Goal: Use online tool/utility: Utilize a website feature to perform a specific function

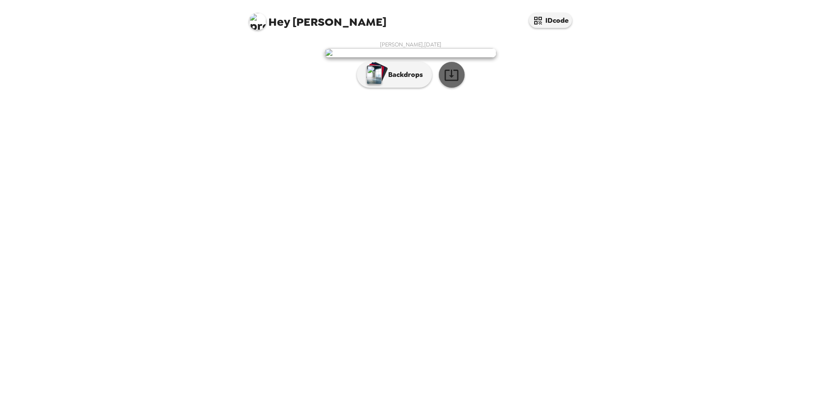
click at [452, 82] on icon "button" at bounding box center [451, 74] width 15 height 15
click at [406, 80] on p "Backdrops" at bounding box center [403, 75] width 39 height 10
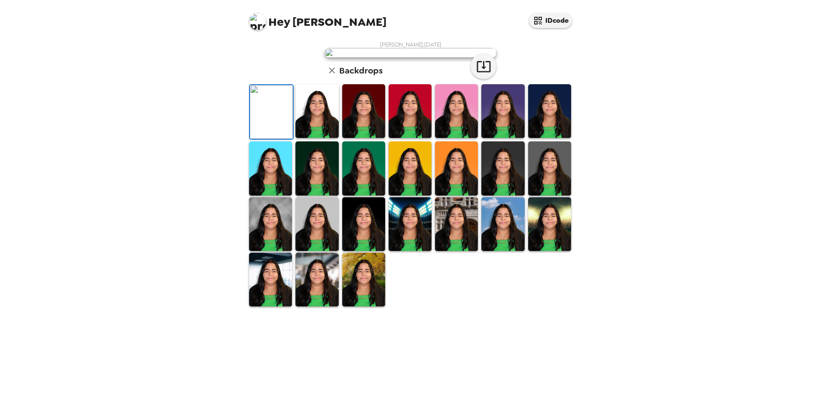
scroll to position [111, 0]
click at [319, 138] on img at bounding box center [316, 111] width 43 height 54
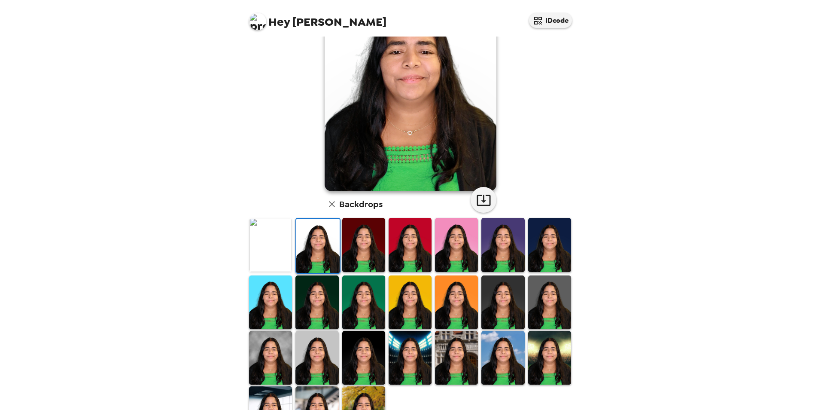
scroll to position [25, 0]
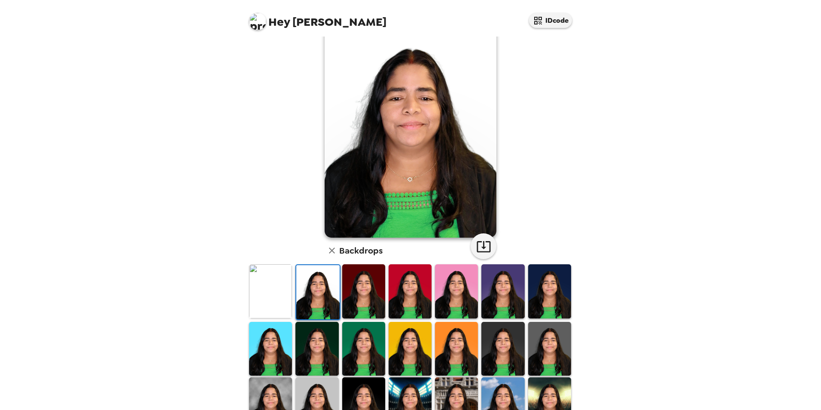
click at [356, 288] on img at bounding box center [363, 291] width 43 height 54
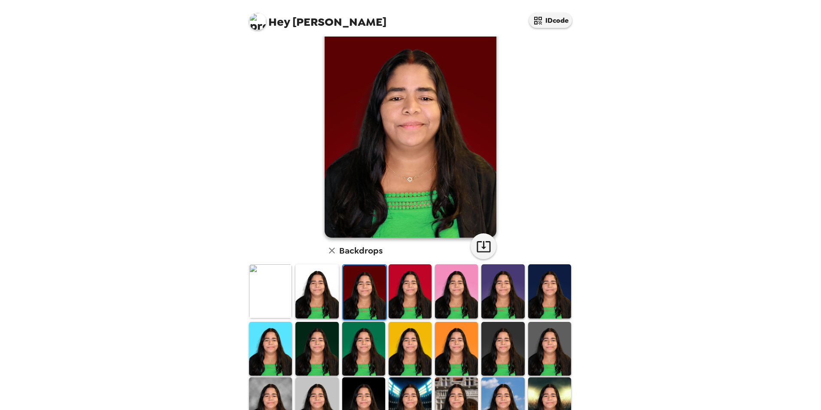
click at [412, 298] on img at bounding box center [410, 291] width 43 height 54
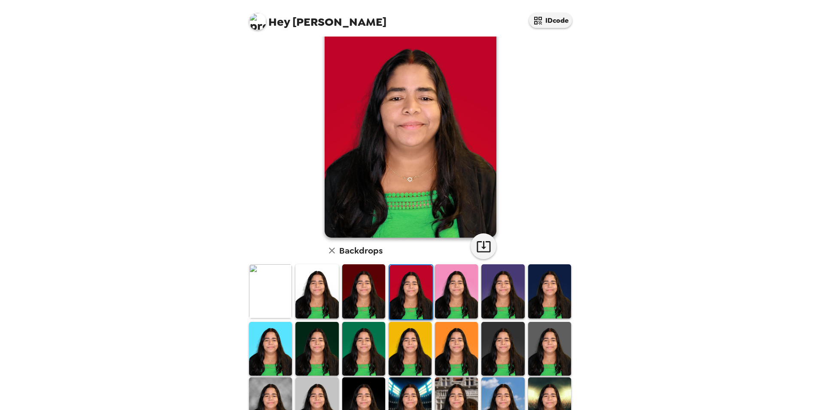
click at [460, 298] on img at bounding box center [456, 291] width 43 height 54
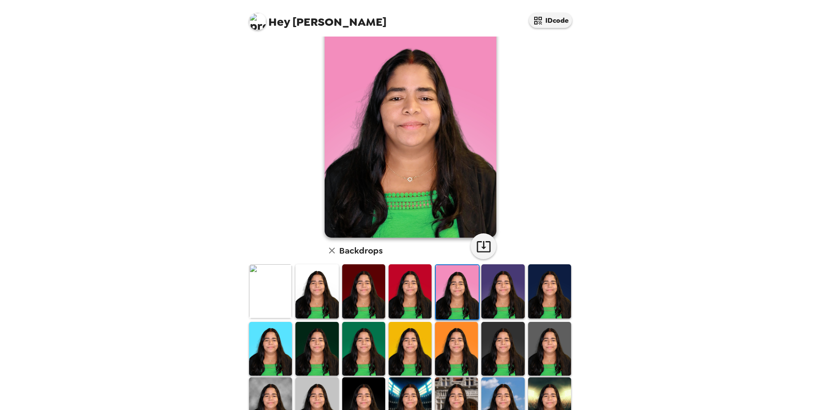
click at [495, 296] on img at bounding box center [502, 291] width 43 height 54
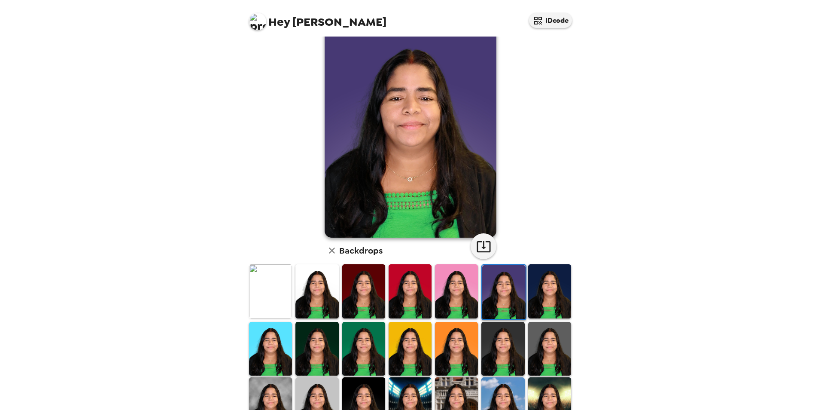
click at [543, 292] on img at bounding box center [549, 291] width 43 height 54
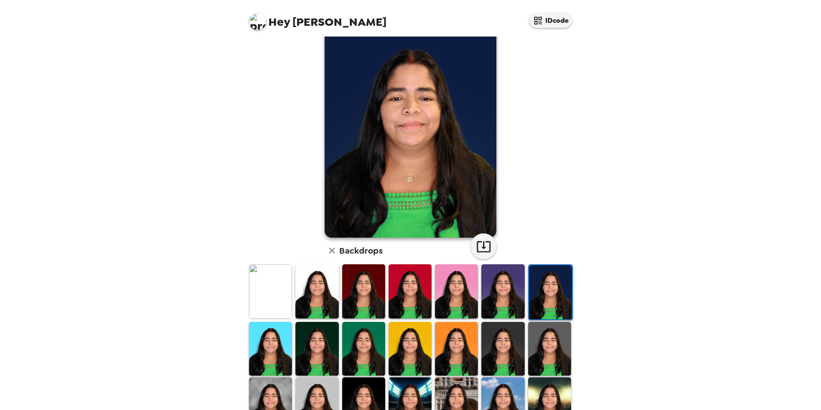
click at [499, 292] on img at bounding box center [502, 291] width 43 height 54
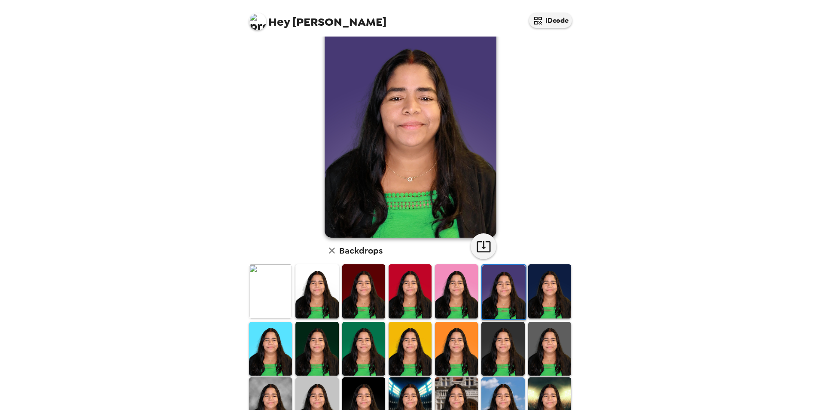
click at [268, 298] on img at bounding box center [270, 291] width 43 height 54
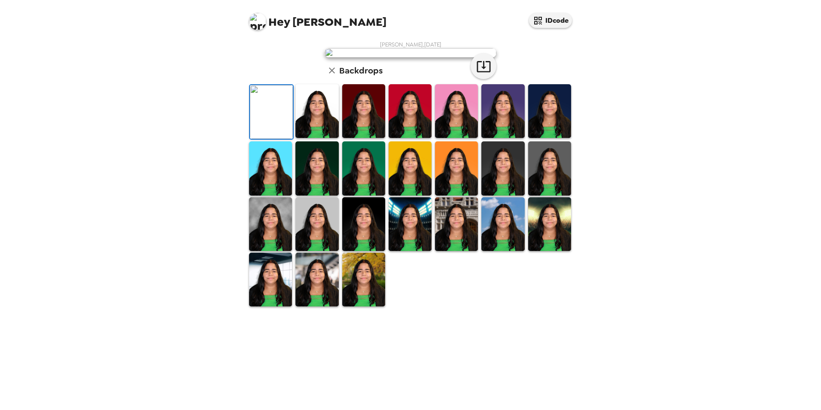
click at [453, 138] on img at bounding box center [456, 111] width 43 height 54
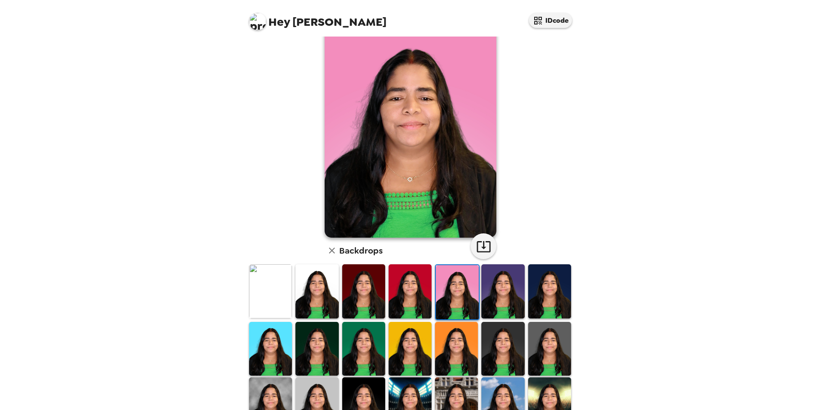
click at [489, 295] on img at bounding box center [502, 291] width 43 height 54
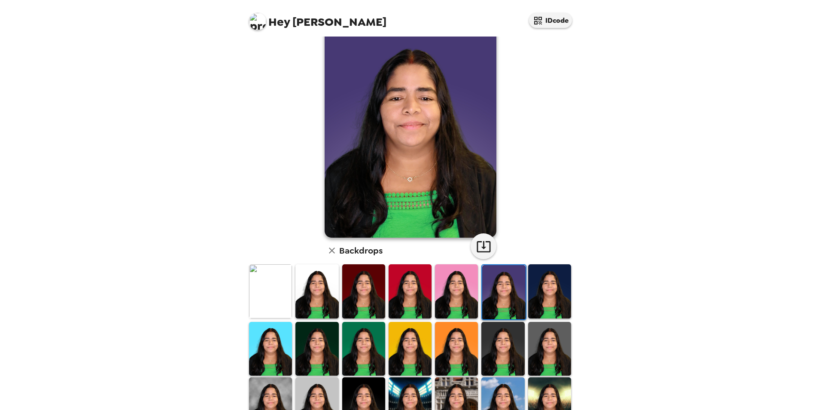
click at [543, 303] on img at bounding box center [549, 291] width 43 height 54
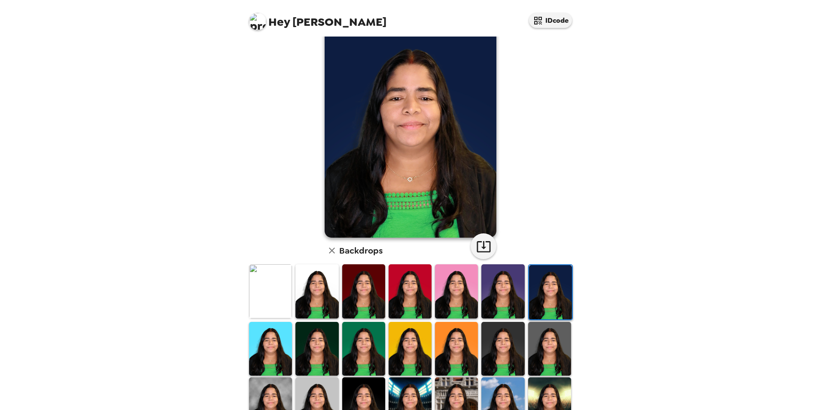
click at [509, 299] on img at bounding box center [502, 291] width 43 height 54
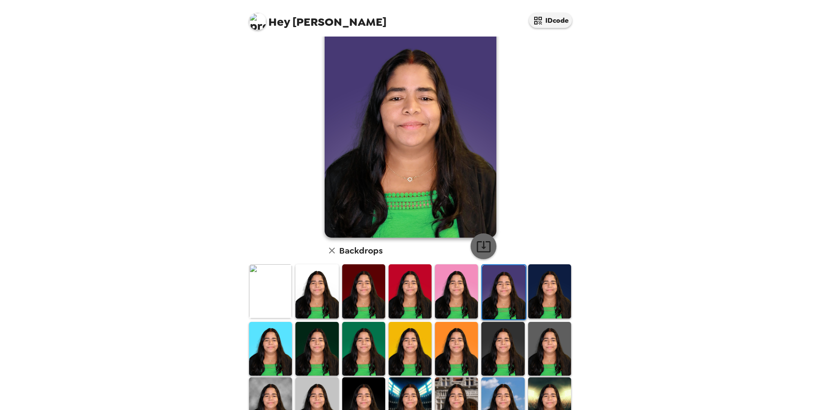
click at [476, 245] on icon "button" at bounding box center [483, 246] width 15 height 15
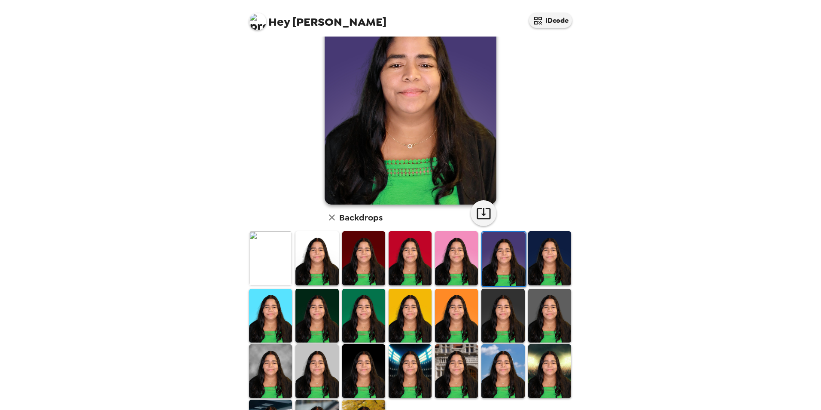
scroll to position [111, 0]
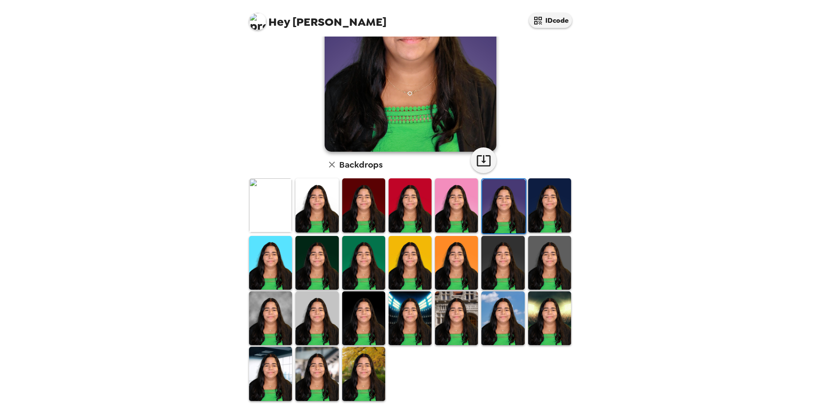
click at [269, 267] on img at bounding box center [270, 263] width 43 height 54
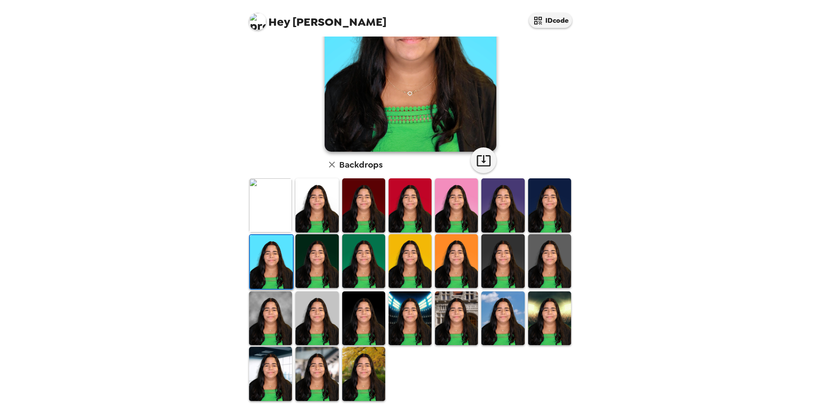
scroll to position [68, 0]
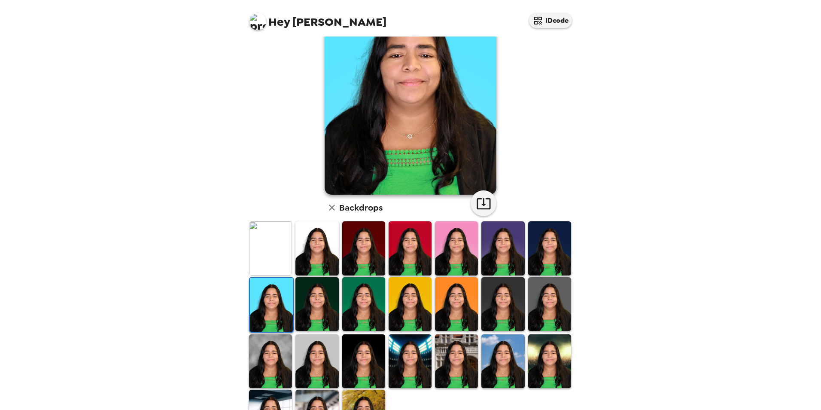
click at [314, 301] on img at bounding box center [316, 304] width 43 height 54
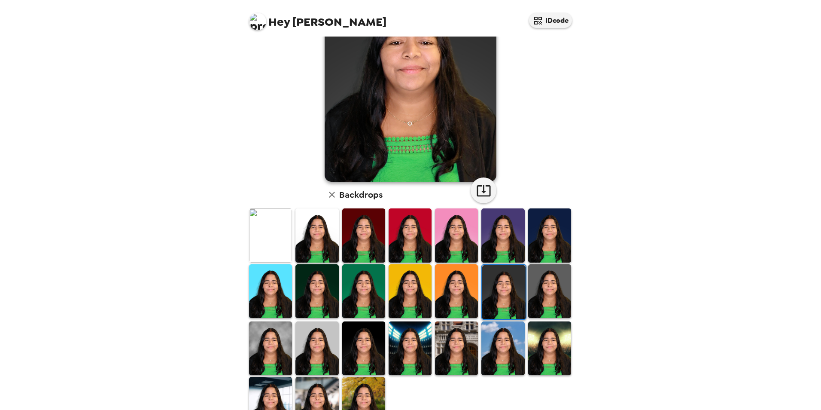
scroll to position [111, 0]
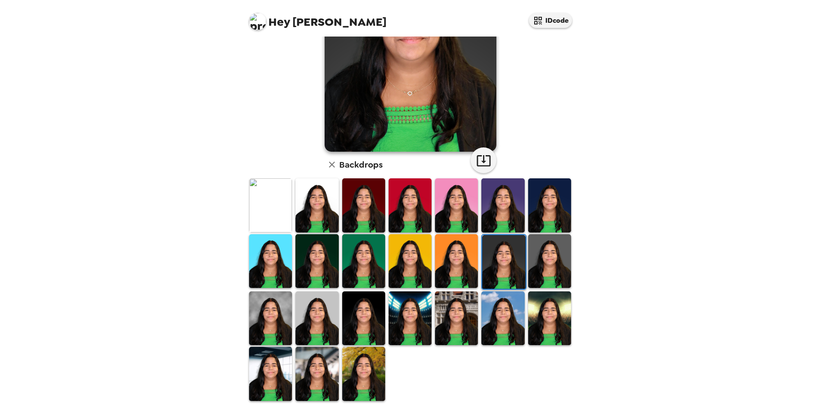
click at [268, 307] on img at bounding box center [270, 318] width 43 height 54
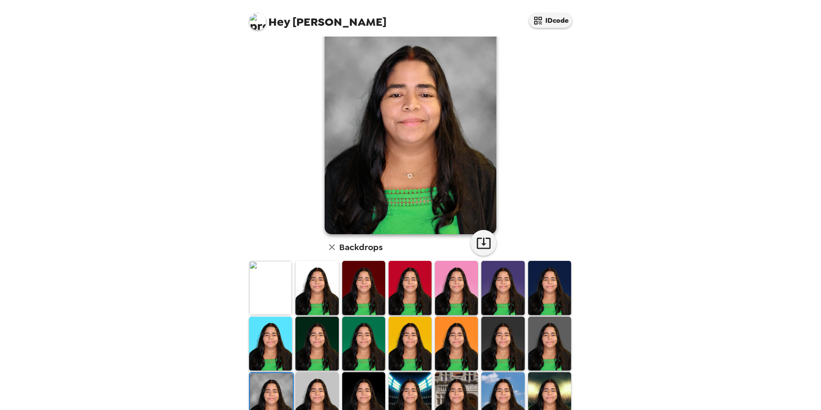
scroll to position [0, 0]
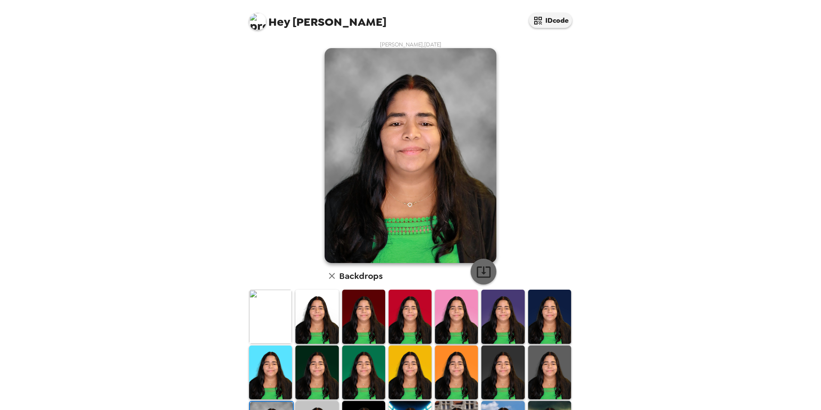
click at [484, 271] on icon "button" at bounding box center [483, 271] width 15 height 15
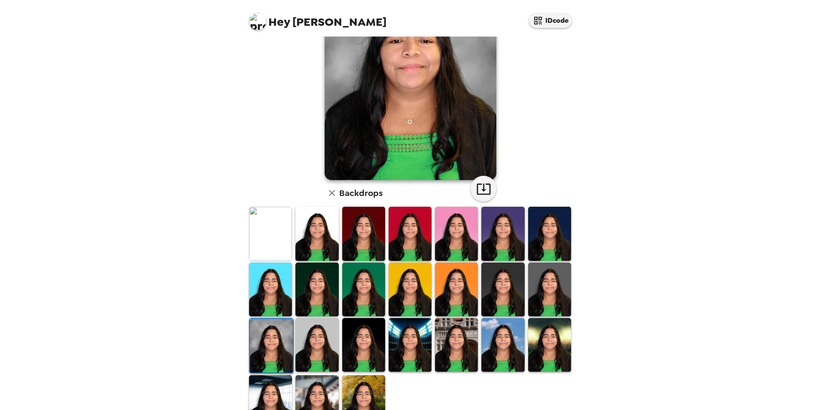
scroll to position [111, 0]
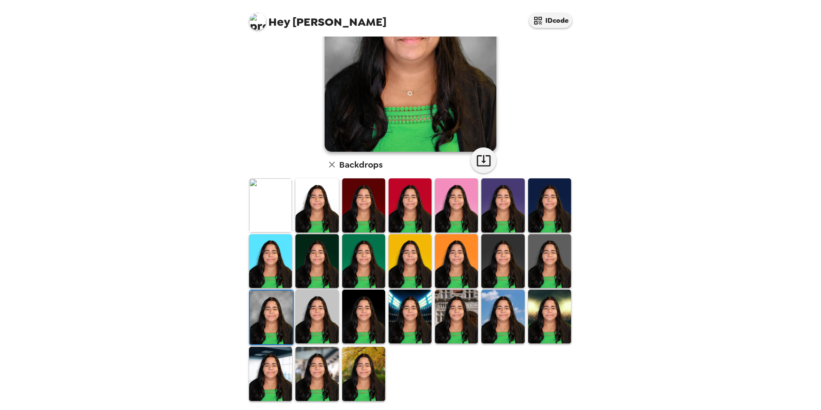
click at [407, 314] on img at bounding box center [410, 316] width 43 height 54
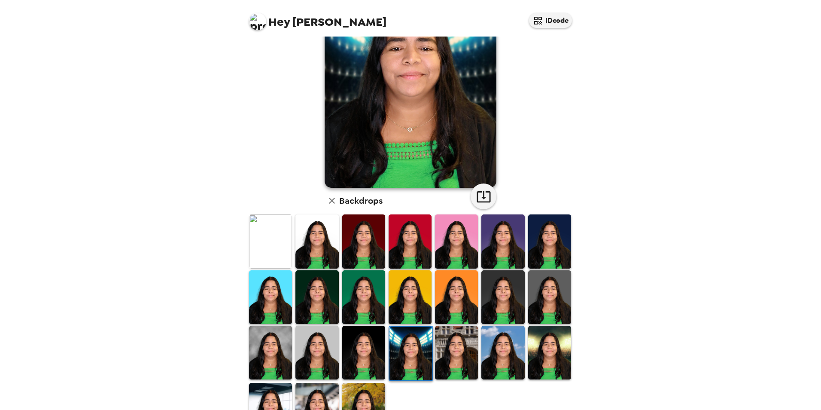
scroll to position [86, 0]
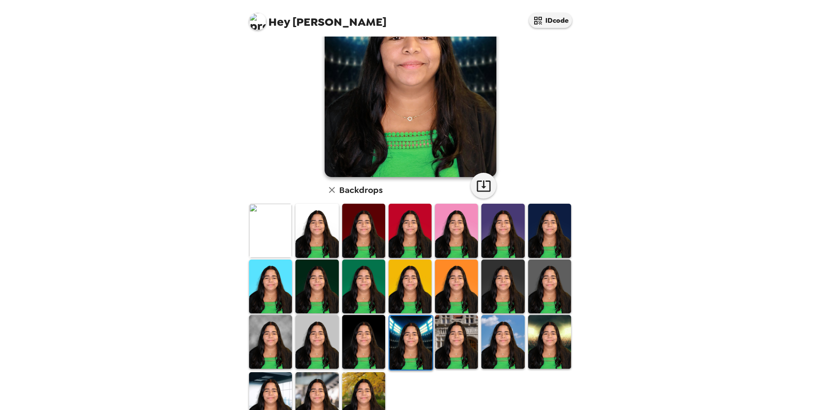
click at [453, 331] on img at bounding box center [456, 342] width 43 height 54
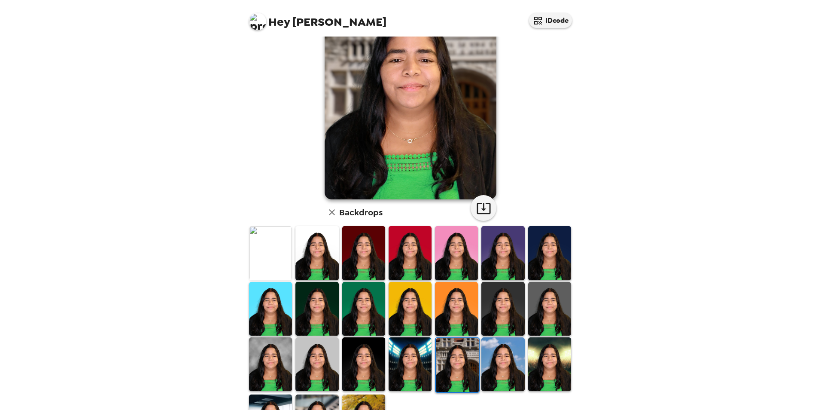
scroll to position [111, 0]
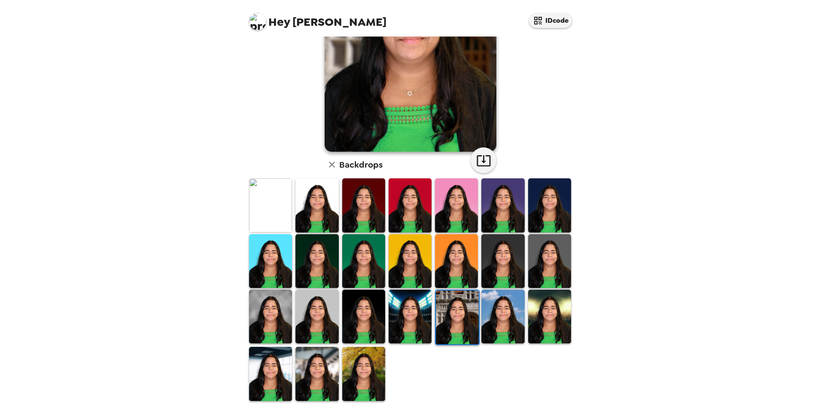
click at [502, 320] on img at bounding box center [502, 316] width 43 height 54
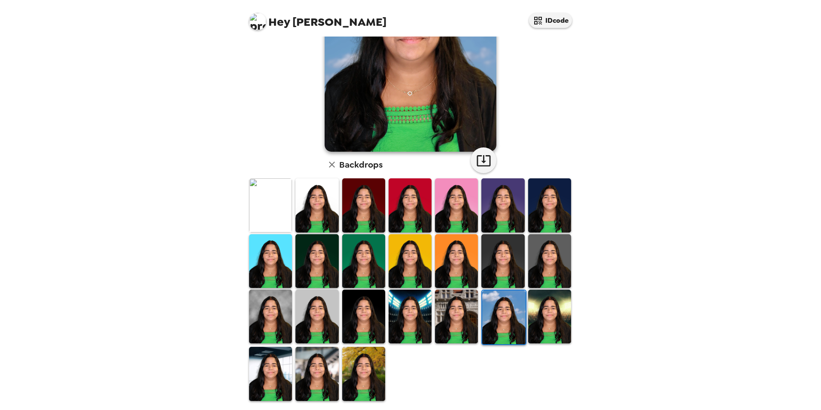
click at [538, 312] on img at bounding box center [549, 316] width 43 height 54
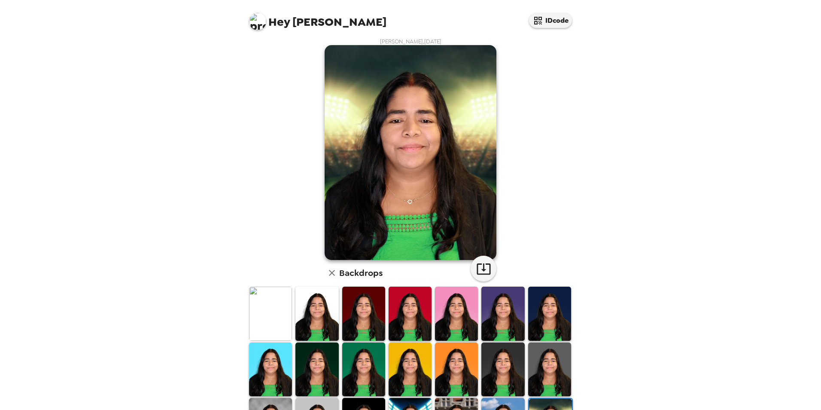
scroll to position [0, 0]
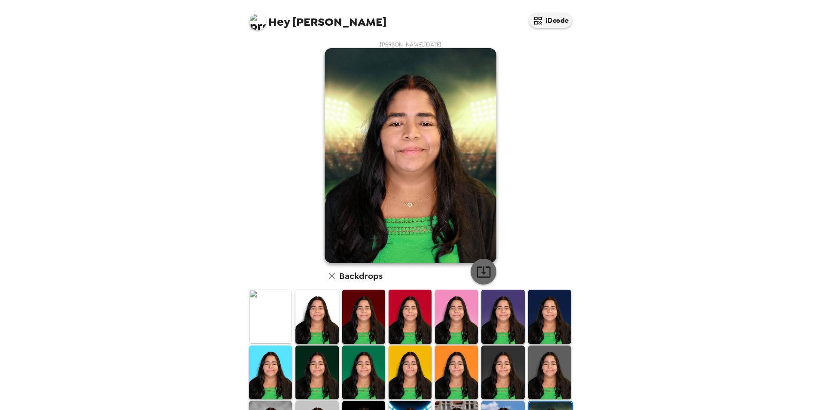
click at [482, 270] on icon "button" at bounding box center [483, 271] width 15 height 15
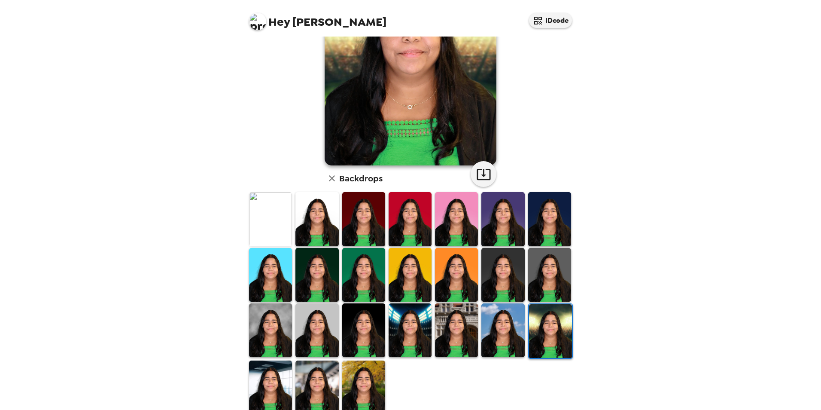
scroll to position [111, 0]
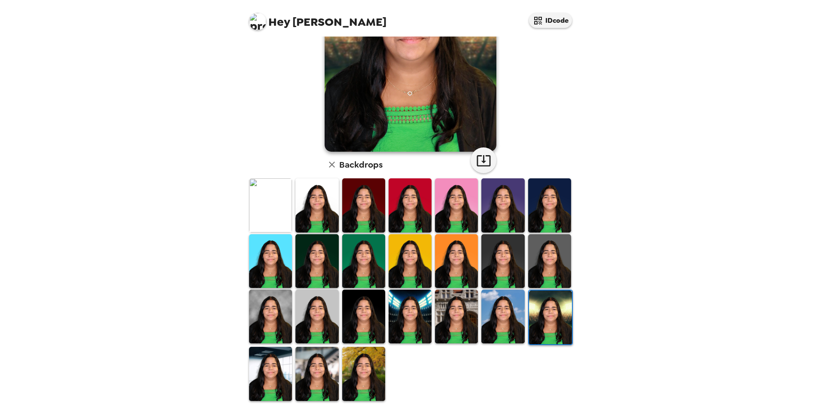
click at [357, 372] on img at bounding box center [363, 374] width 43 height 54
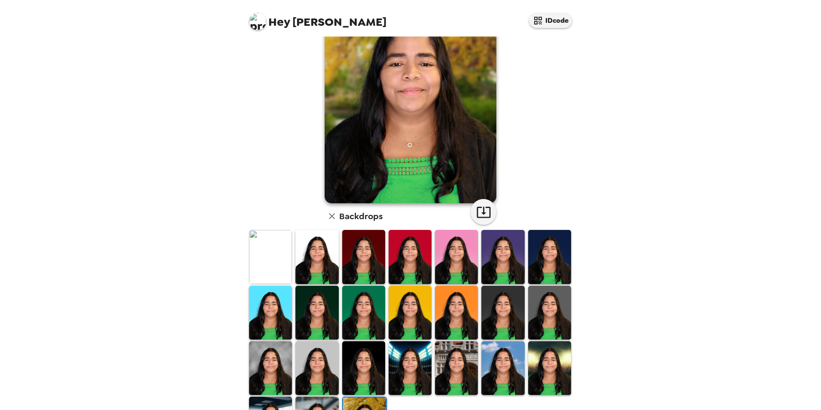
scroll to position [0, 0]
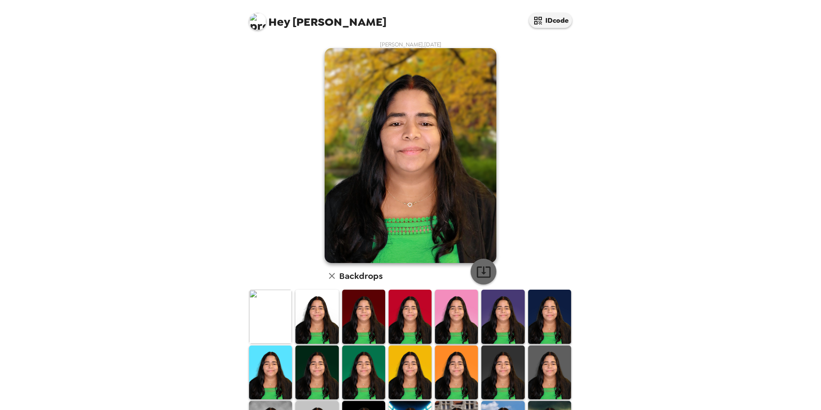
click at [480, 271] on icon "button" at bounding box center [484, 271] width 14 height 11
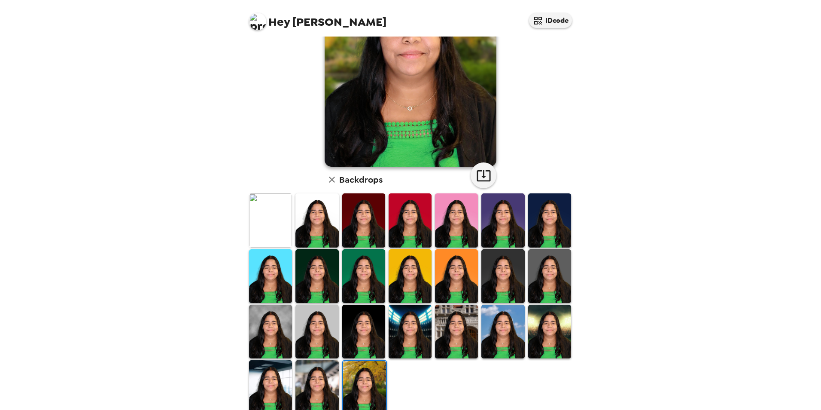
scroll to position [111, 0]
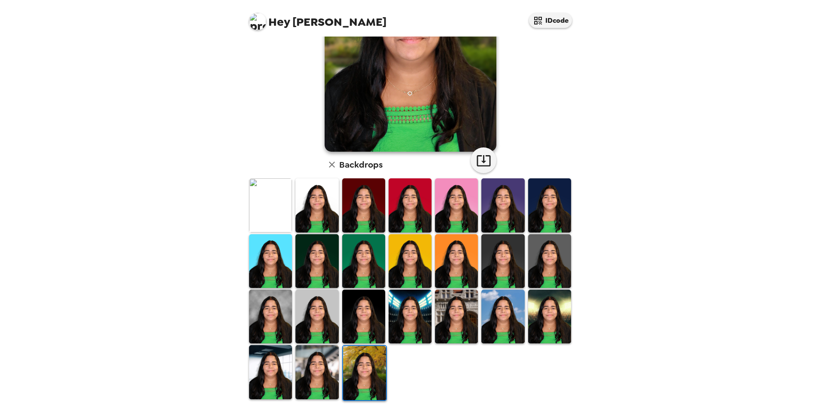
click at [314, 365] on img at bounding box center [316, 372] width 43 height 54
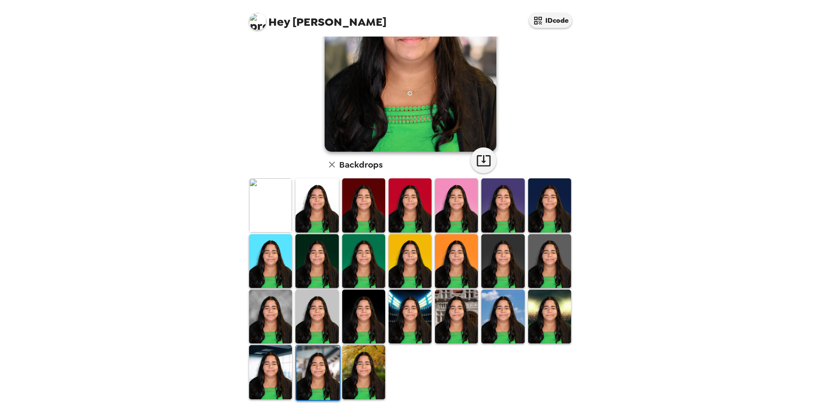
click at [270, 369] on img at bounding box center [270, 372] width 43 height 54
